Goal: Book appointment/travel/reservation

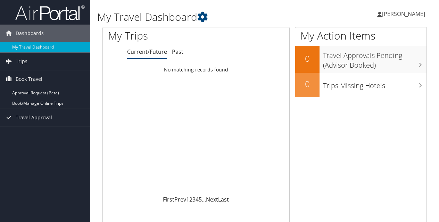
click at [16, 82] on span "Book Travel" at bounding box center [29, 78] width 27 height 17
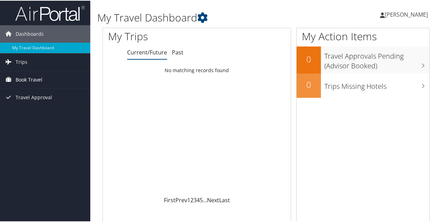
click at [17, 81] on span "Book Travel" at bounding box center [29, 78] width 27 height 17
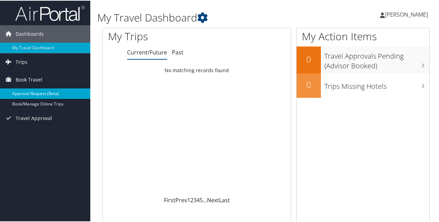
click at [25, 94] on link "Approval Request (Beta)" at bounding box center [45, 93] width 90 height 10
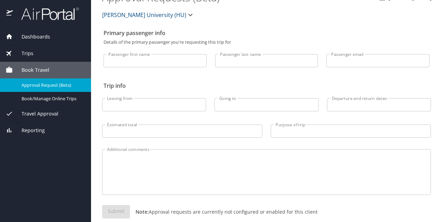
scroll to position [26, 0]
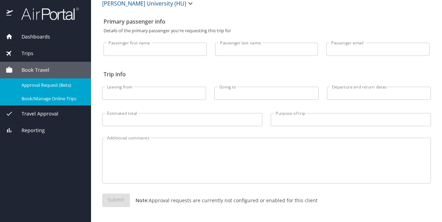
click at [41, 98] on span "Book/Manage Online Trips" at bounding box center [52, 98] width 61 height 7
click at [41, 33] on span "Dashboards" at bounding box center [31, 37] width 37 height 8
